Goal: Find specific page/section: Find specific page/section

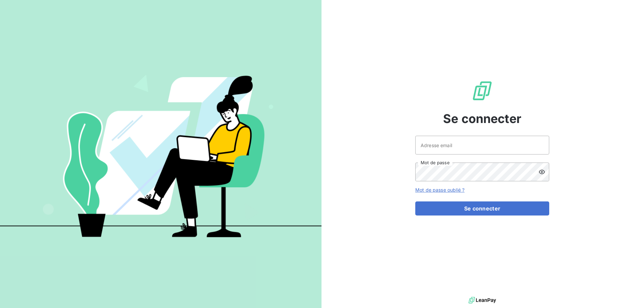
click at [545, 170] on div at bounding box center [543, 171] width 11 height 19
click at [456, 147] on input "Adresse email" at bounding box center [482, 145] width 134 height 19
click at [381, 162] on div "Se connecter [EMAIL_ADDRESS][DOMAIN_NAME] Adresse email Mot de passe Mot de pas…" at bounding box center [481, 147] width 321 height 295
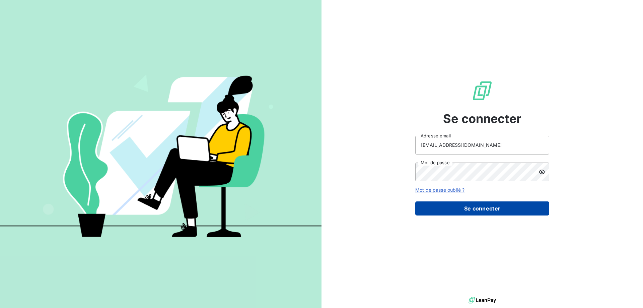
click at [484, 209] on button "Se connecter" at bounding box center [482, 208] width 134 height 14
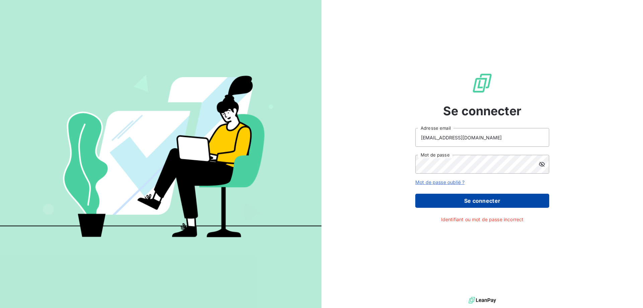
click at [484, 201] on button "Se connecter" at bounding box center [482, 201] width 134 height 14
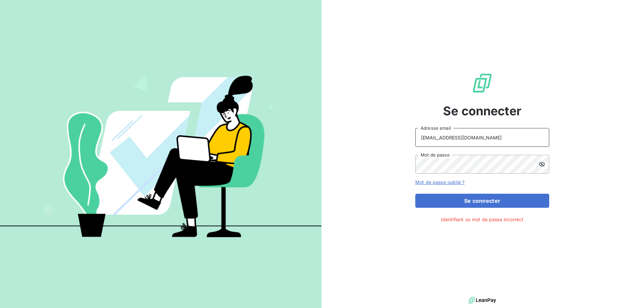
click at [468, 139] on input "[EMAIL_ADDRESS][DOMAIN_NAME]" at bounding box center [482, 137] width 134 height 19
type input "c"
type input "[EMAIL_ADDRESS][DOMAIN_NAME]"
click at [398, 176] on div "Se connecter [EMAIL_ADDRESS][DOMAIN_NAME] Adresse email Mot de passe Mot de pas…" at bounding box center [481, 147] width 321 height 295
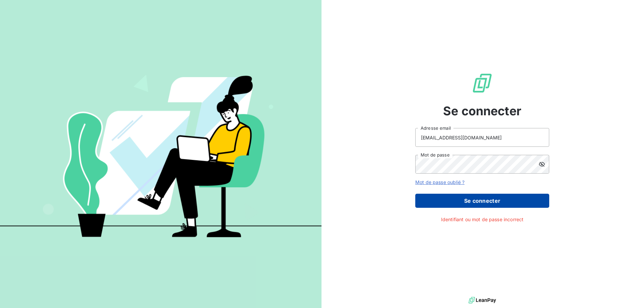
click at [509, 202] on button "Se connecter" at bounding box center [482, 201] width 134 height 14
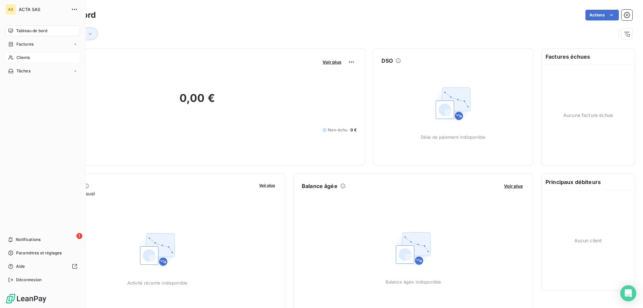
click at [26, 59] on span "Clients" at bounding box center [22, 58] width 13 height 6
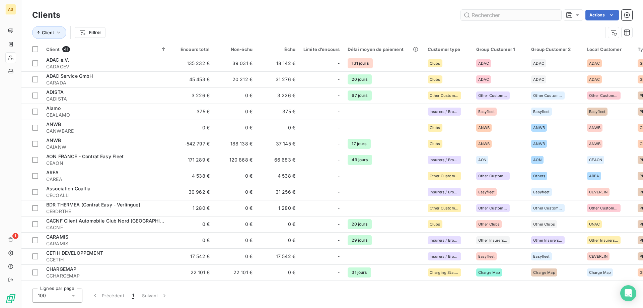
click at [501, 15] on input "text" at bounding box center [511, 15] width 100 height 11
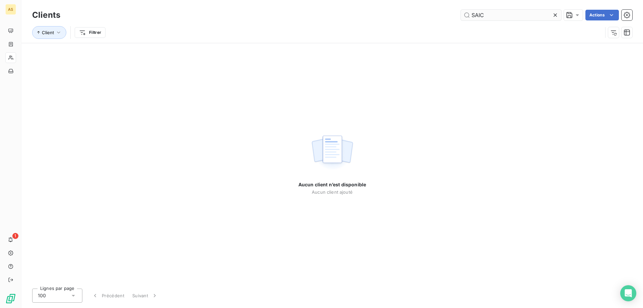
type input "SAIC"
click at [408, 82] on div "Aucun client n’est disponible Aucun client ajouté" at bounding box center [331, 163] width 621 height 240
click at [480, 16] on input "SAIC" at bounding box center [511, 15] width 100 height 11
drag, startPoint x: 517, startPoint y: 8, endPoint x: 515, endPoint y: 13, distance: 5.1
click at [516, 10] on div "Clients SAIC Actions" at bounding box center [332, 15] width 600 height 14
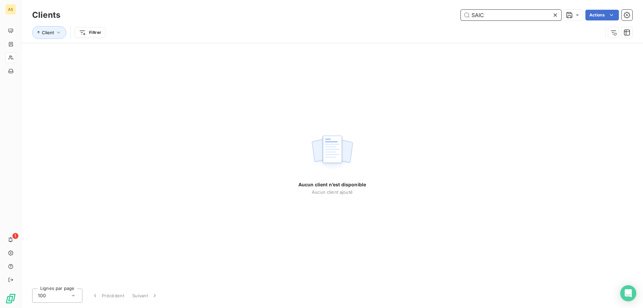
click at [512, 19] on input "SAIC" at bounding box center [511, 15] width 100 height 11
click at [512, 18] on input "SAIC" at bounding box center [511, 15] width 100 height 11
click at [467, 16] on input "SAIC" at bounding box center [511, 15] width 100 height 11
click at [495, 11] on input "SAIC" at bounding box center [511, 15] width 100 height 11
click at [514, 16] on input "SAIC" at bounding box center [511, 15] width 100 height 11
